Goal: Task Accomplishment & Management: Use online tool/utility

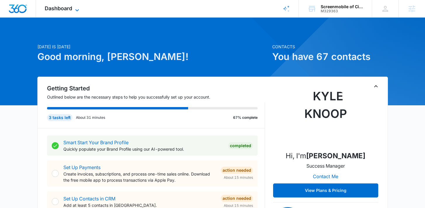
click at [68, 9] on span "Dashboard" at bounding box center [58, 8] width 27 height 6
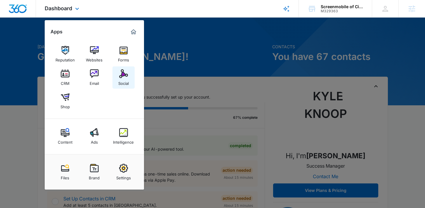
click at [127, 79] on div "Social" at bounding box center [123, 82] width 11 height 8
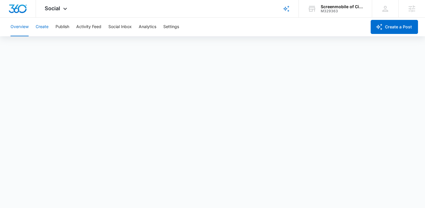
click at [45, 27] on button "Create" at bounding box center [42, 27] width 13 height 19
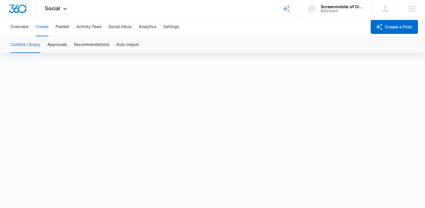
scroll to position [4, 0]
click at [66, 26] on button "Publish" at bounding box center [63, 27] width 14 height 19
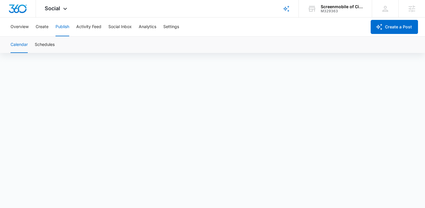
scroll to position [4, 0]
click at [41, 30] on button "Create" at bounding box center [42, 27] width 13 height 19
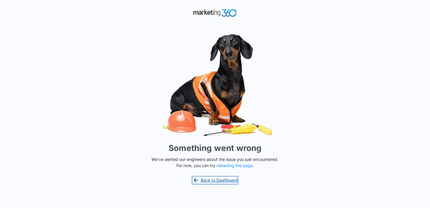
click at [197, 182] on icon at bounding box center [195, 180] width 7 height 7
